Goal: Information Seeking & Learning: Learn about a topic

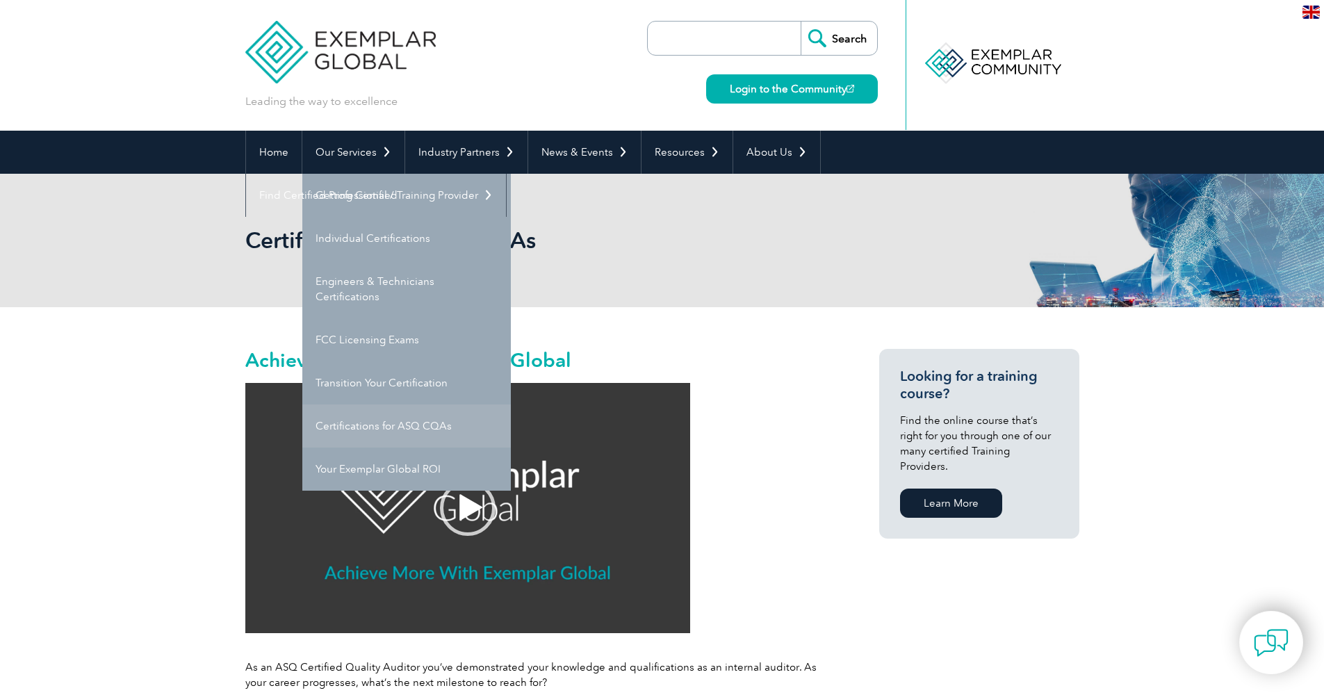
click at [395, 422] on link "Certifications for ASQ CQAs" at bounding box center [406, 425] width 208 height 43
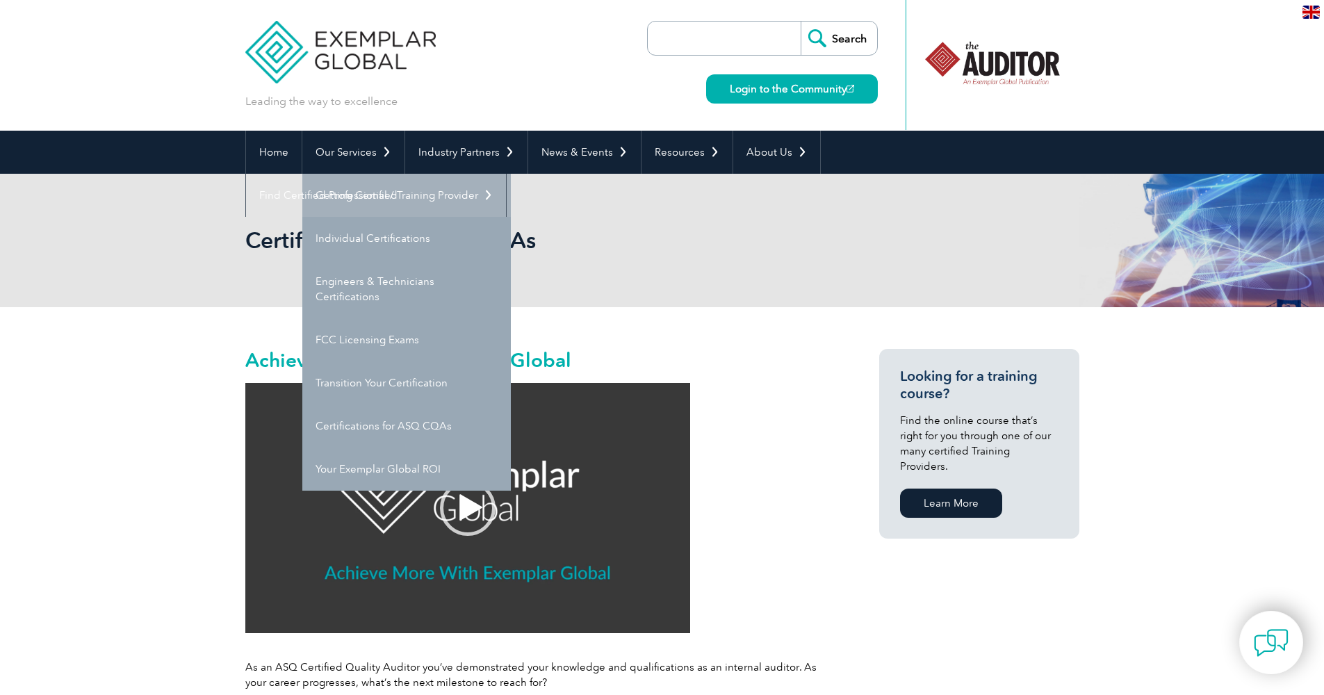
click at [349, 195] on link "Getting Certified" at bounding box center [406, 195] width 208 height 43
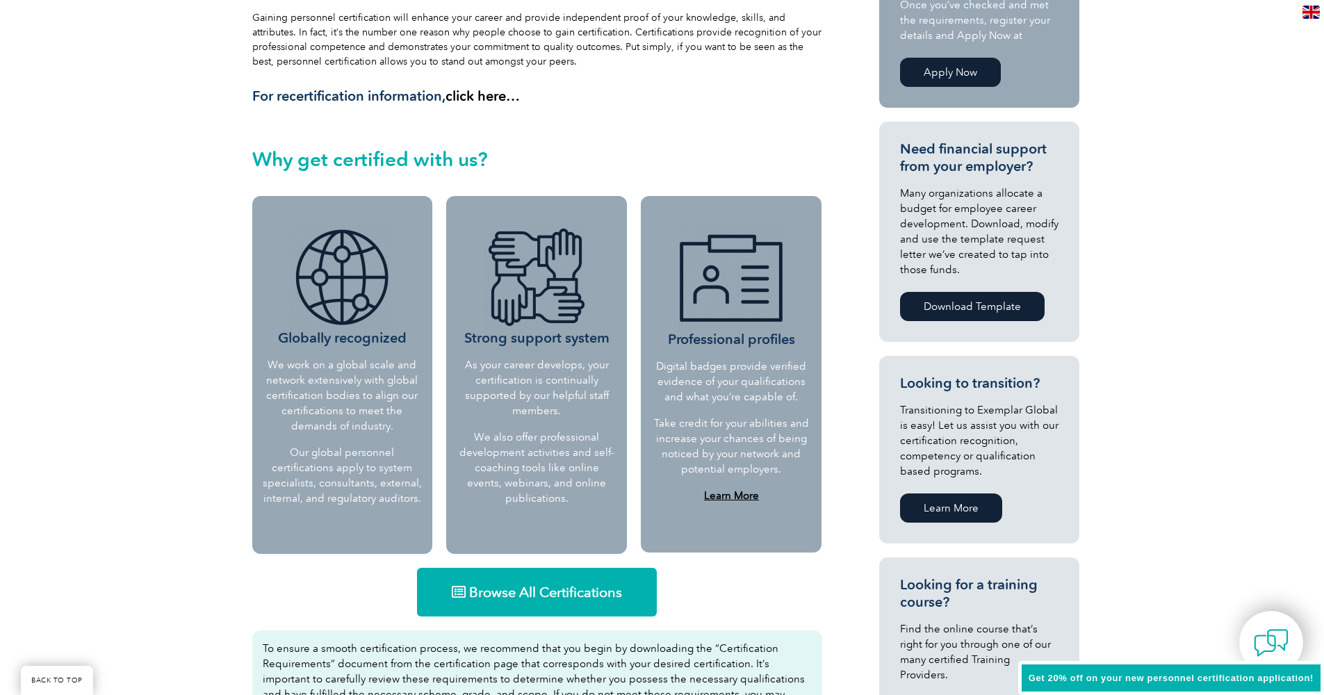
scroll to position [440, 0]
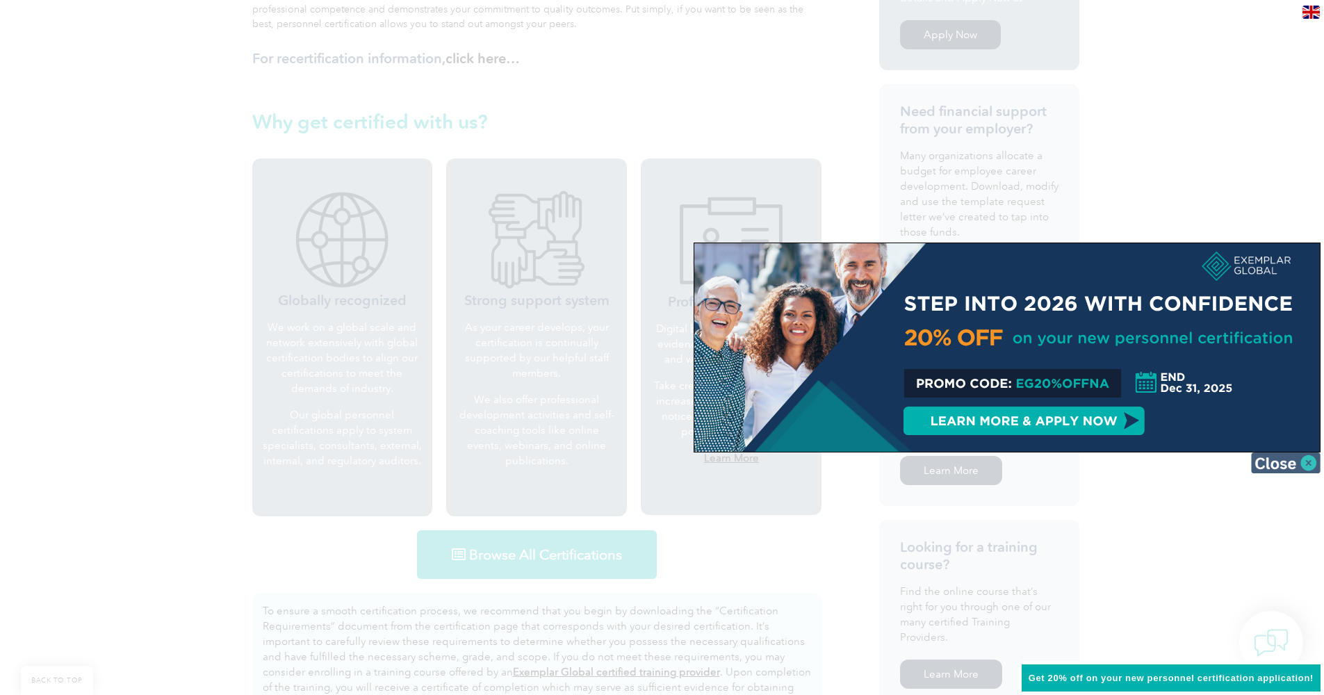
click at [1276, 465] on img at bounding box center [1285, 462] width 69 height 21
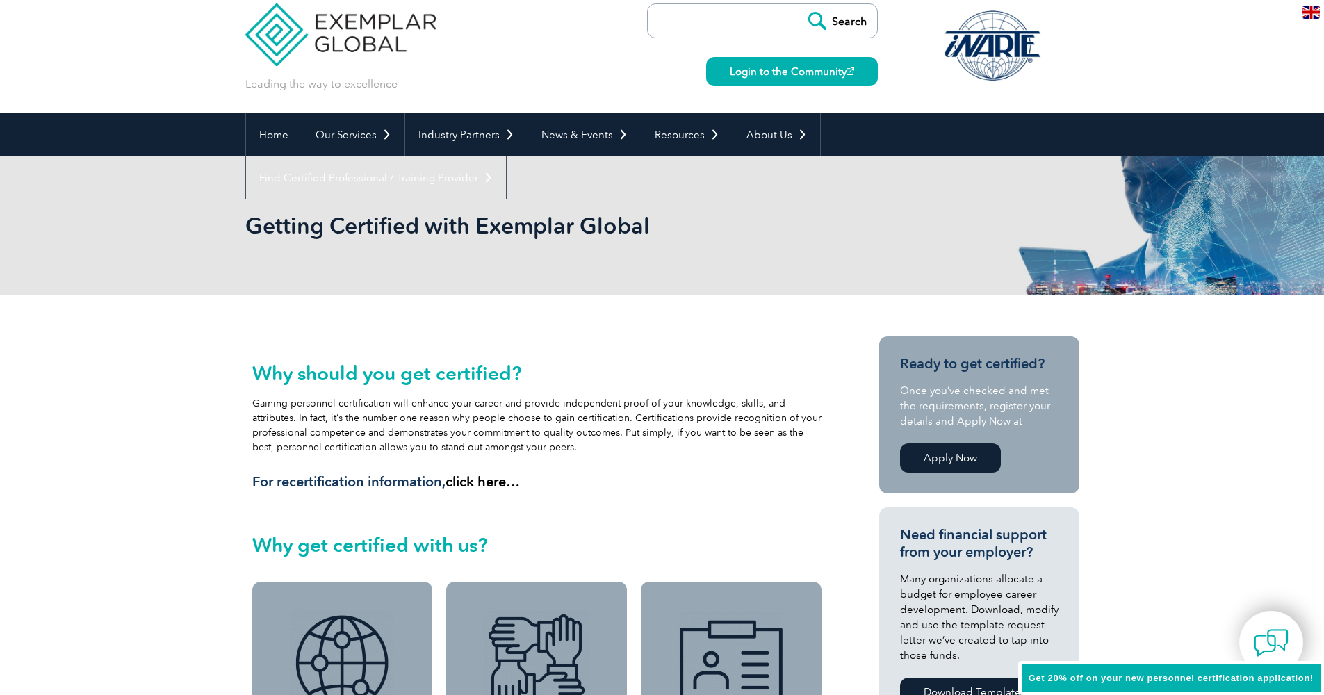
scroll to position [217, 0]
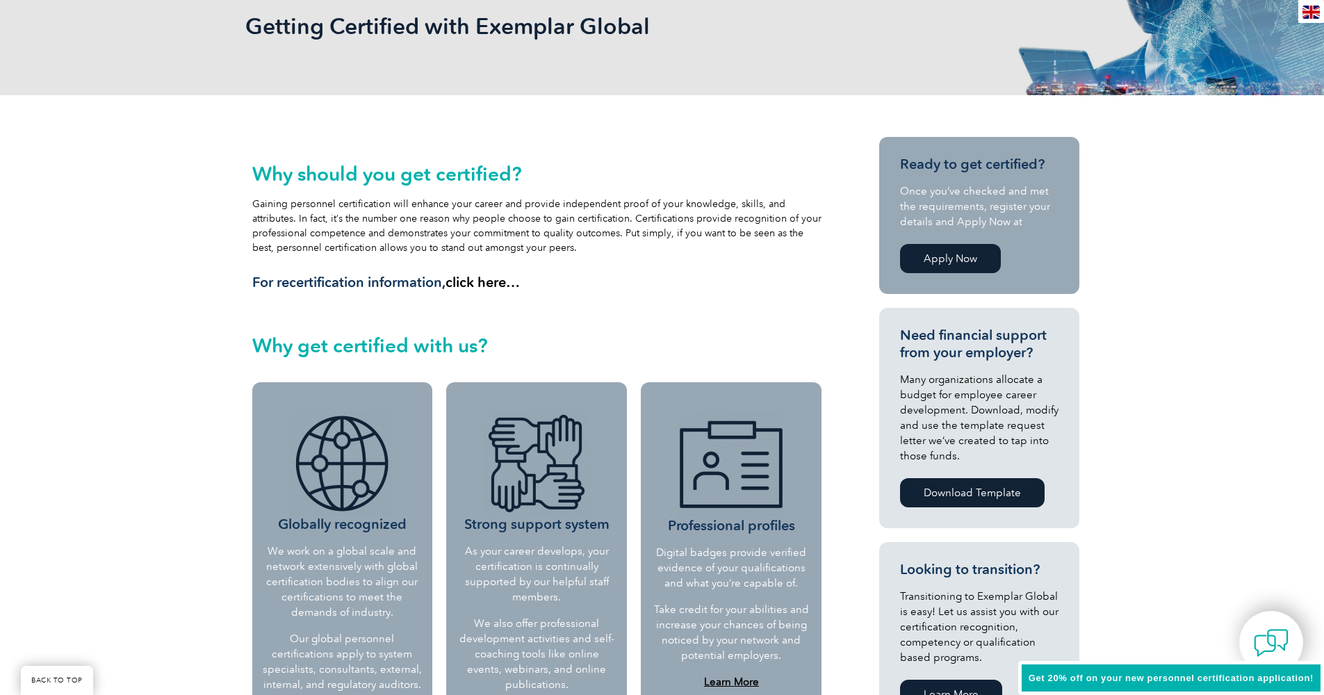
click at [937, 265] on link "Apply Now" at bounding box center [950, 258] width 101 height 29
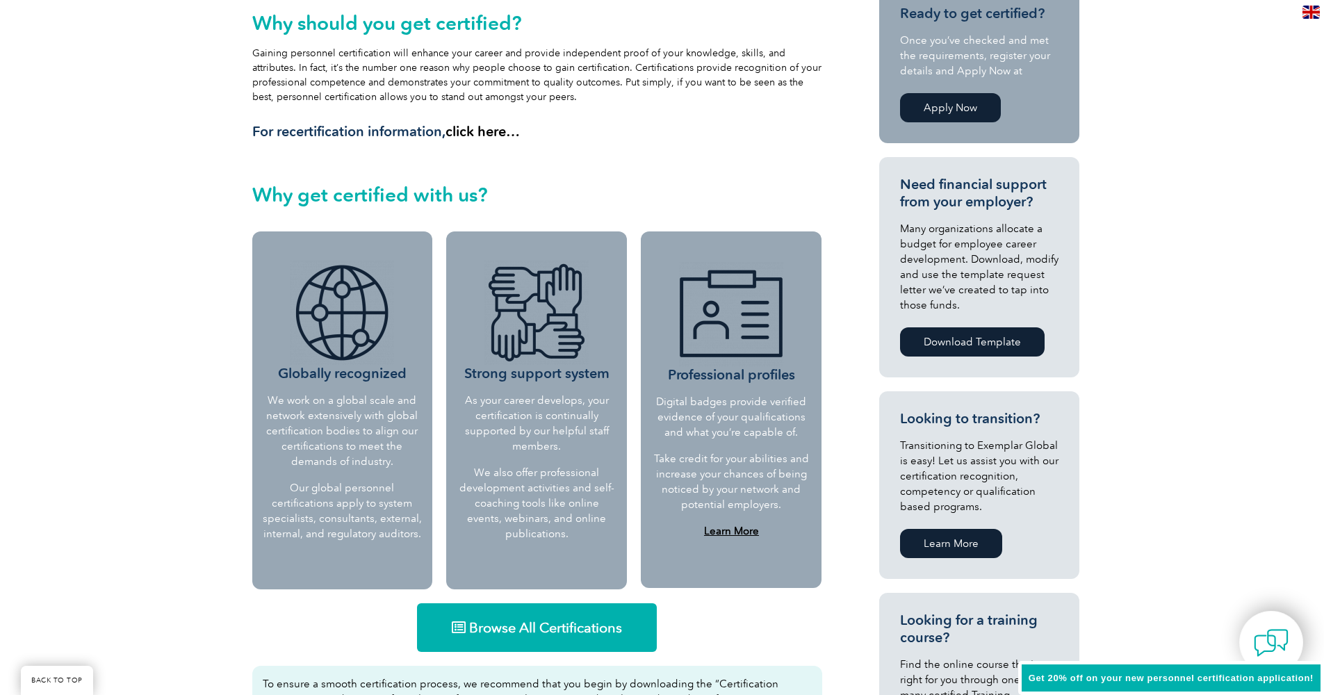
scroll to position [365, 0]
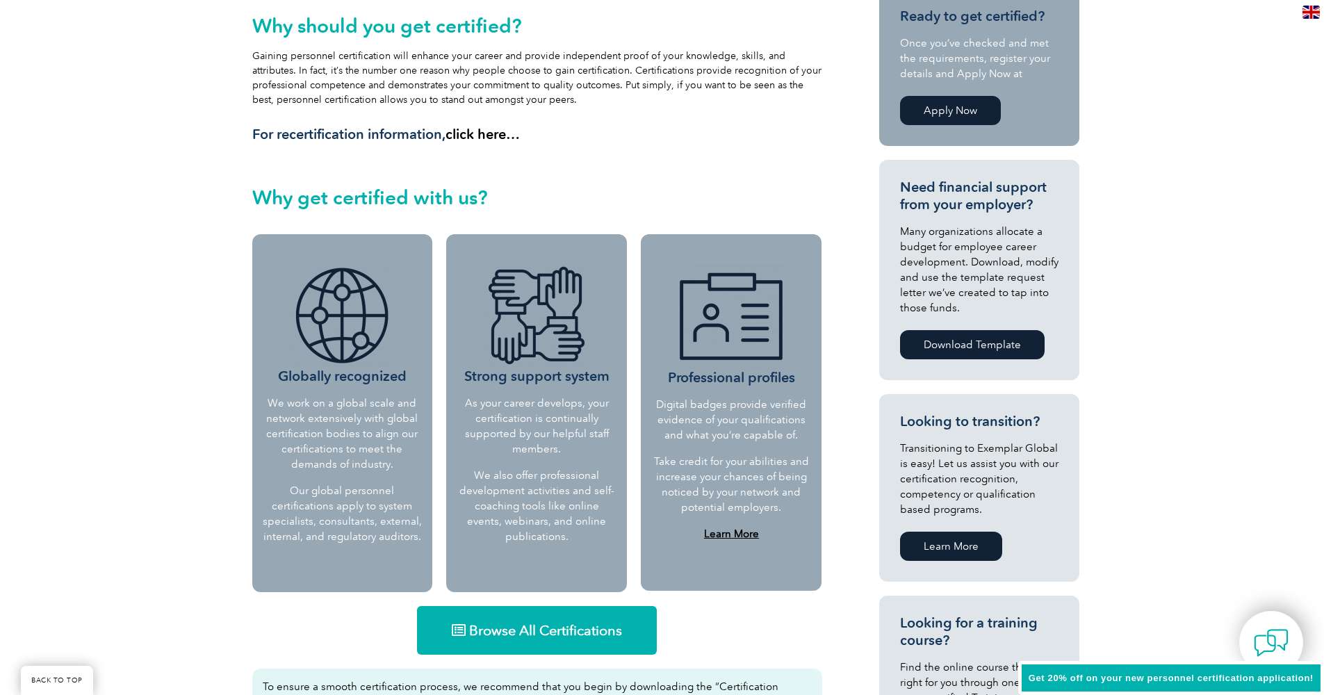
click at [955, 347] on link "Download Template" at bounding box center [972, 344] width 145 height 29
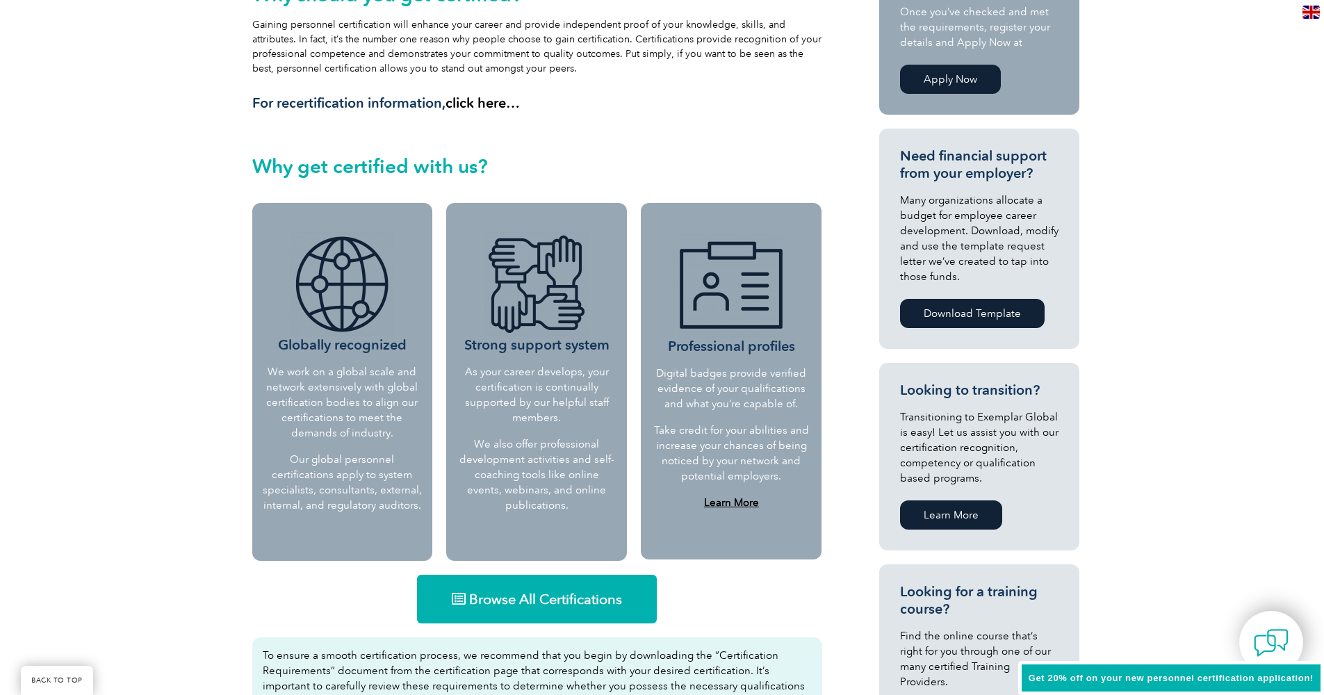
scroll to position [427, 0]
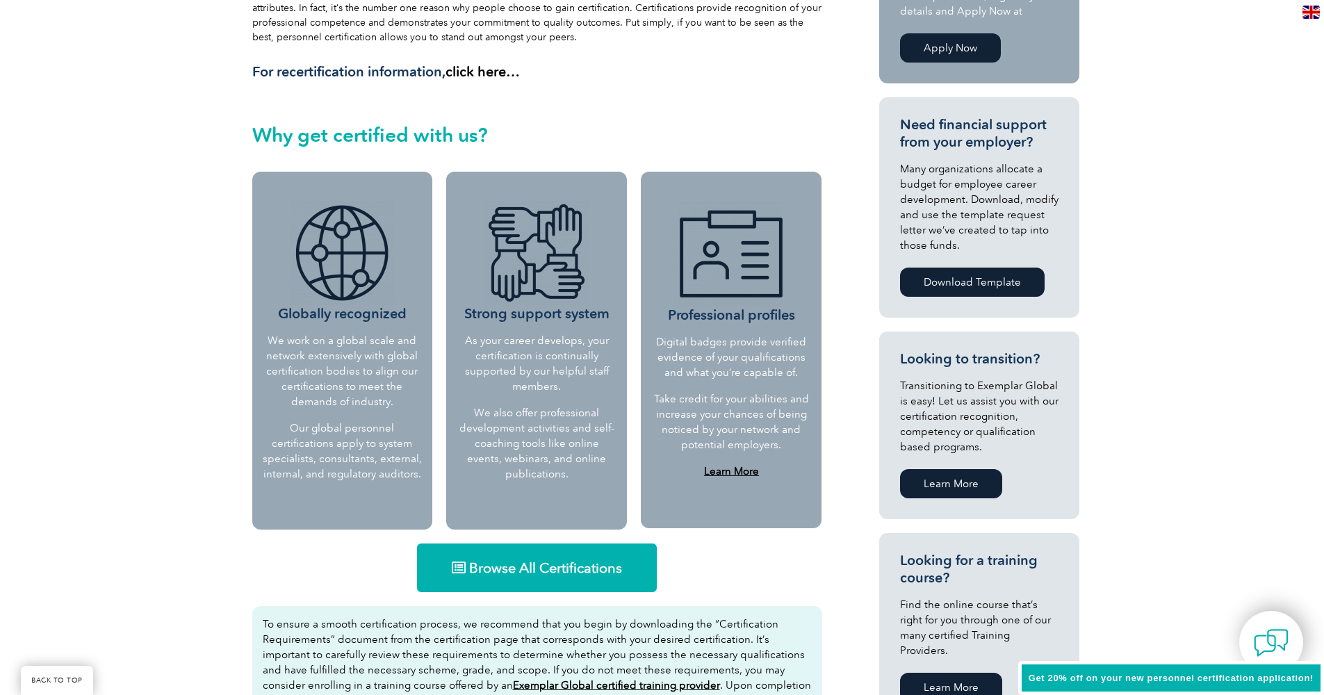
click at [577, 579] on link "Browse All Certifications" at bounding box center [537, 567] width 240 height 49
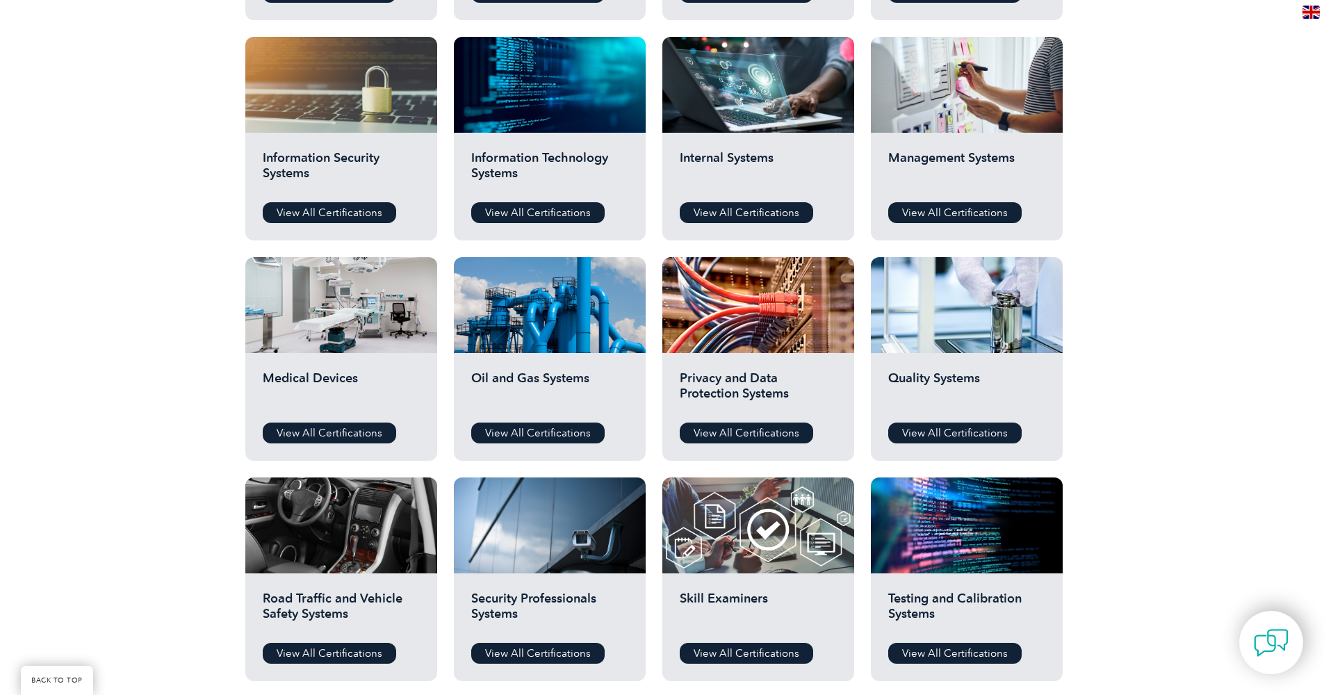
scroll to position [854, 0]
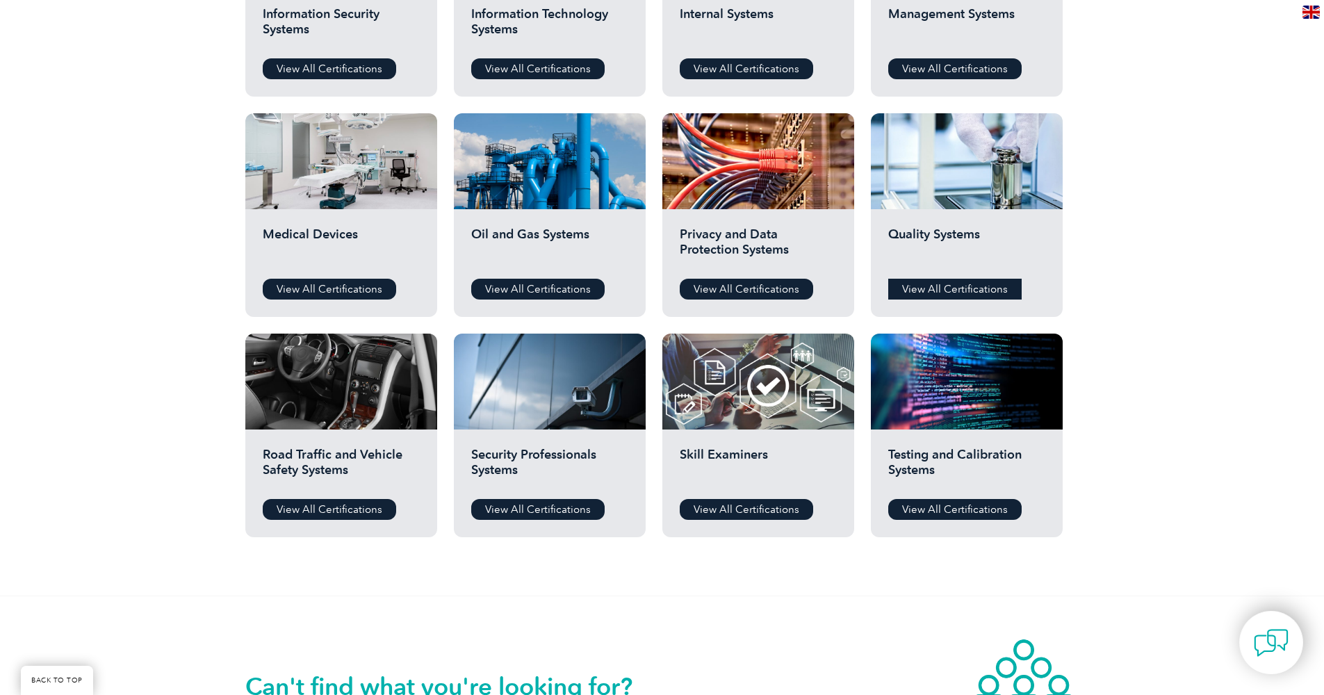
click at [957, 286] on link "View All Certifications" at bounding box center [954, 289] width 133 height 21
